Goal: Task Accomplishment & Management: Manage account settings

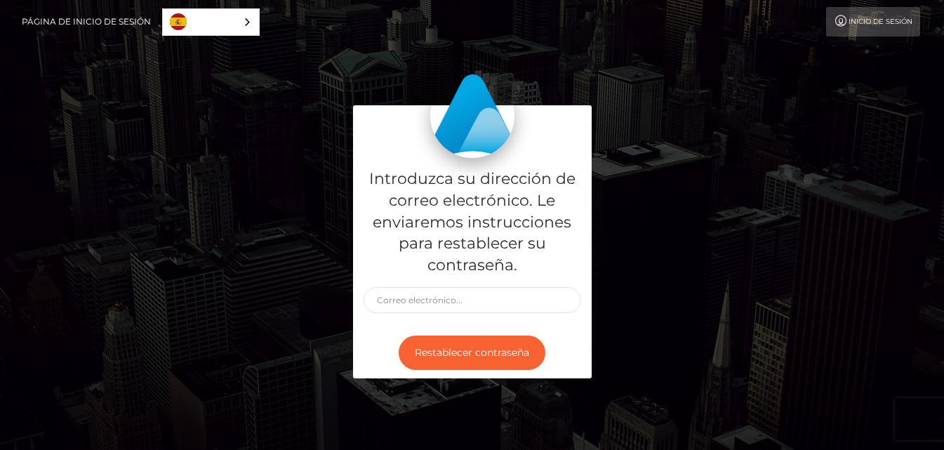
type input "[EMAIL_ADDRESS][DOMAIN_NAME]"
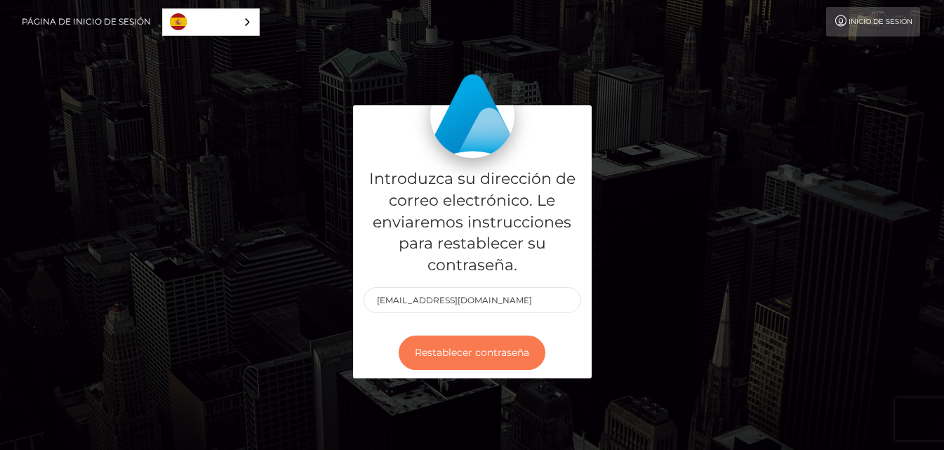
click at [474, 353] on button "Restablecer contraseña" at bounding box center [471, 352] width 147 height 34
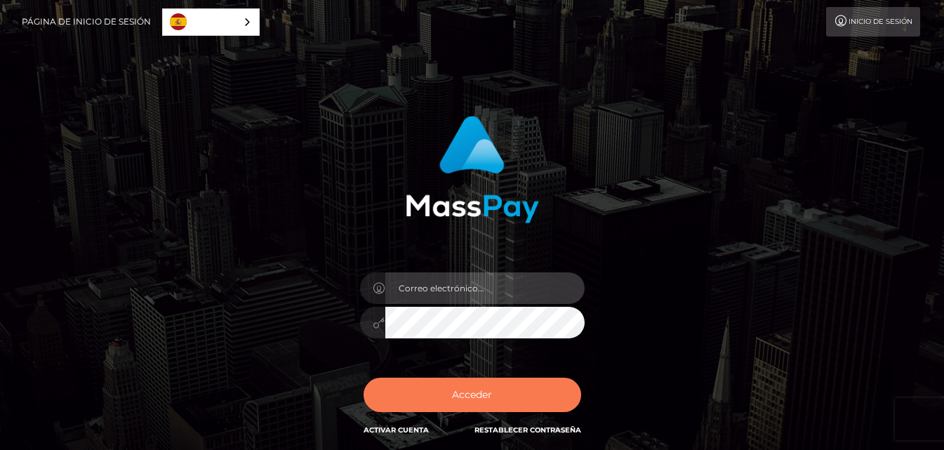
type input "[EMAIL_ADDRESS][DOMAIN_NAME]"
click at [423, 384] on button "Acceder" at bounding box center [471, 394] width 217 height 34
